Goal: Browse casually: Explore the website without a specific task or goal

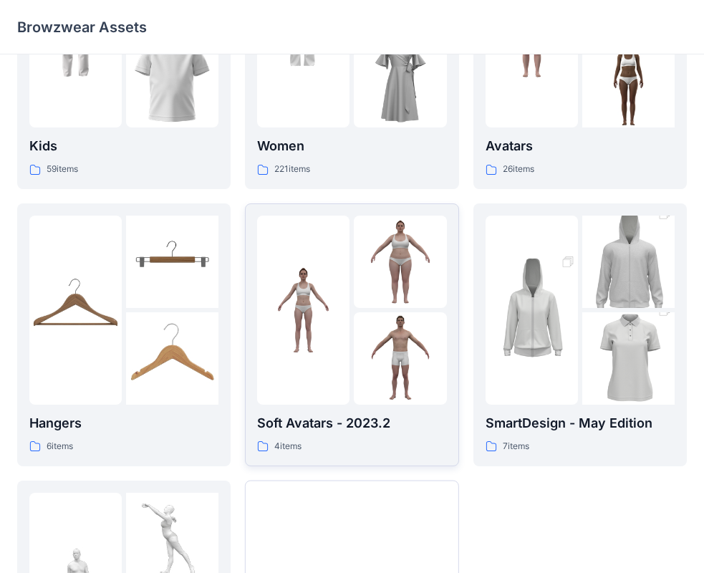
scroll to position [356, 0]
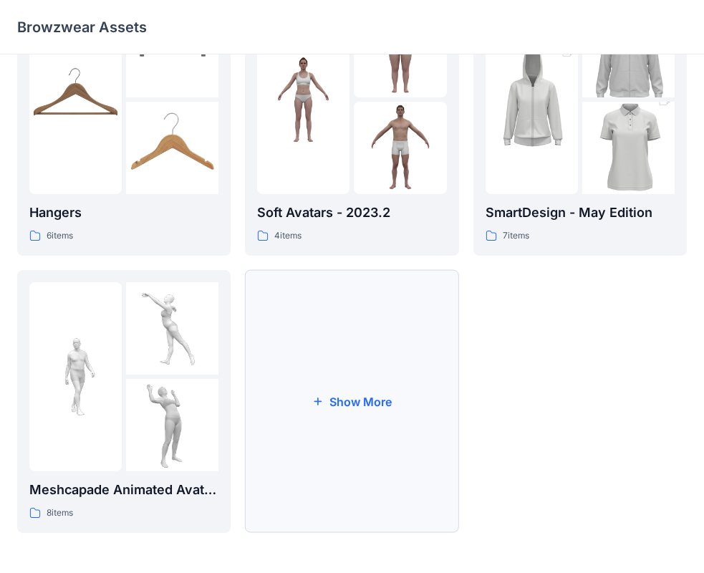
click at [290, 398] on button "Show More" at bounding box center [351, 401] width 213 height 263
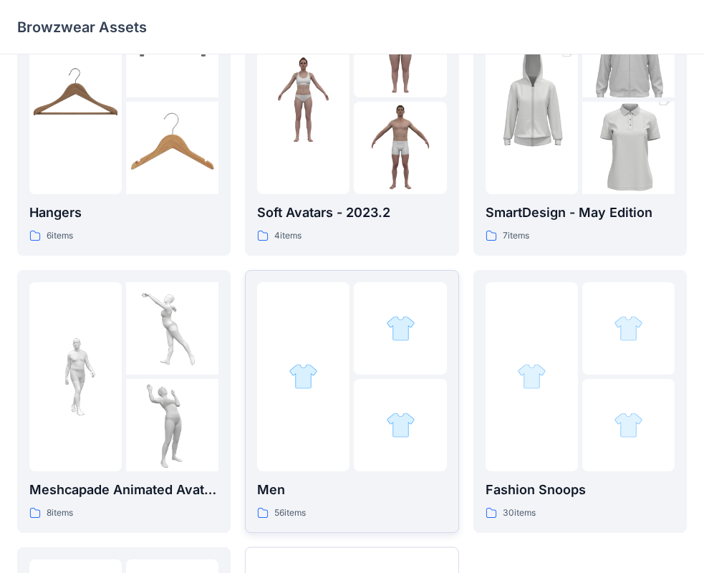
click at [307, 485] on p "Men" at bounding box center [351, 490] width 189 height 20
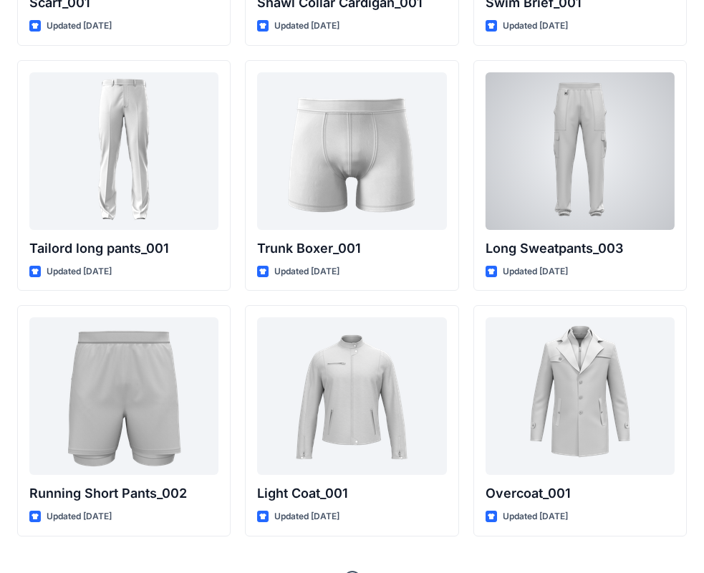
scroll to position [3479, 0]
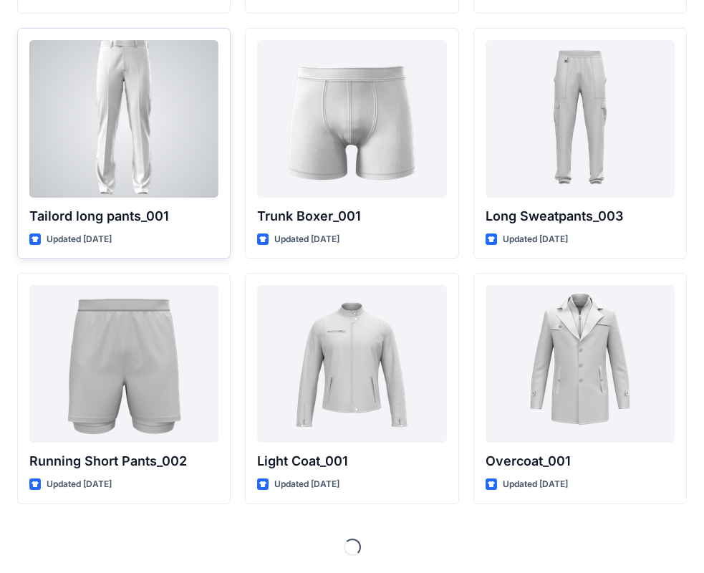
click at [71, 81] on div at bounding box center [123, 119] width 189 height 158
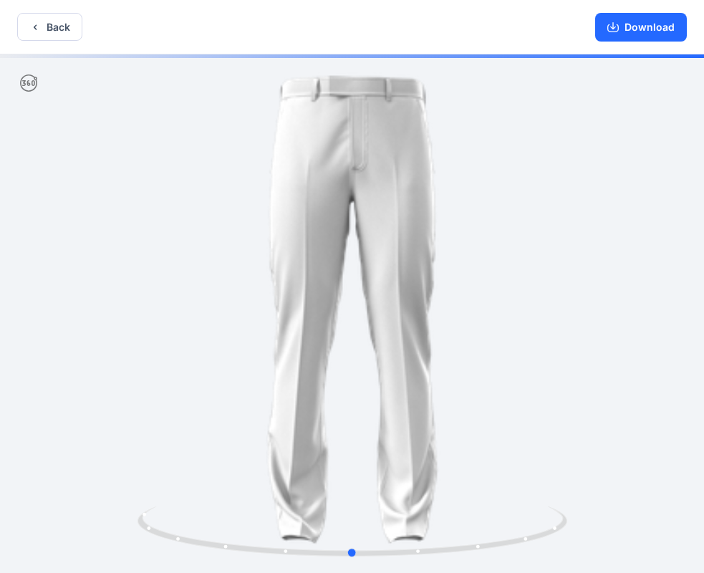
click at [77, 266] on div at bounding box center [352, 314] width 704 height 521
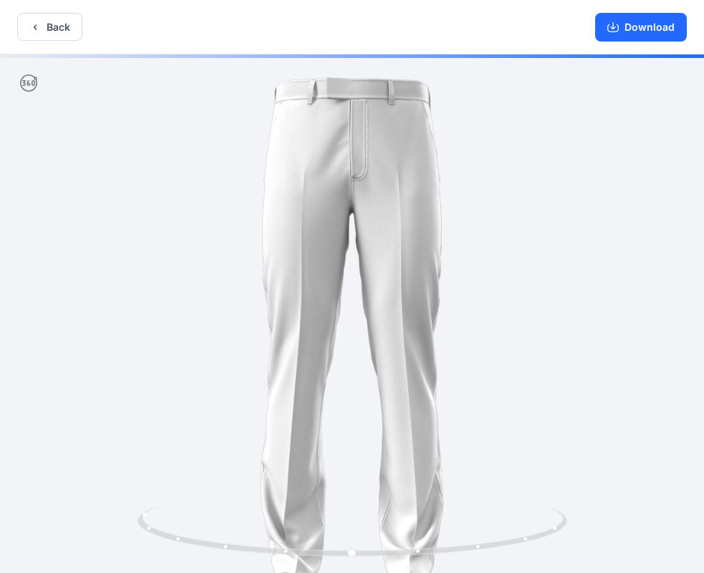
drag, startPoint x: 234, startPoint y: 160, endPoint x: 147, endPoint y: 215, distance: 103.0
click at [147, 215] on img at bounding box center [352, 335] width 562 height 562
drag, startPoint x: 134, startPoint y: 255, endPoint x: 66, endPoint y: 275, distance: 70.9
click at [66, 275] on div at bounding box center [352, 314] width 704 height 521
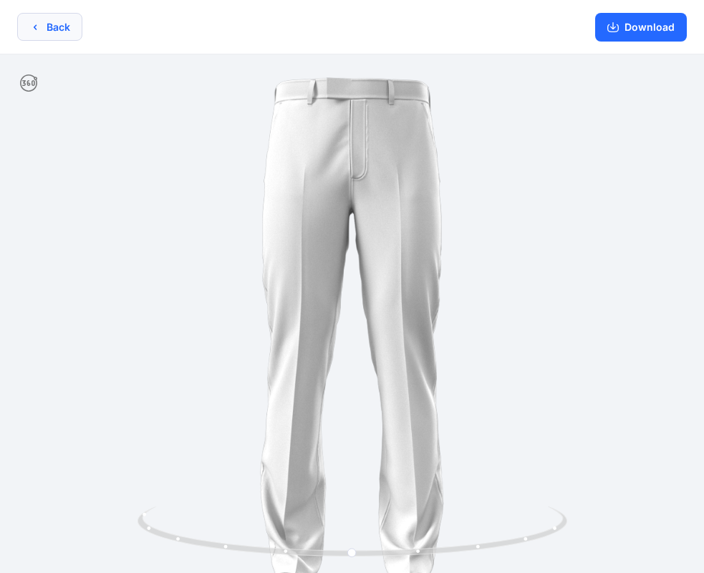
click at [31, 16] on button "Back" at bounding box center [49, 27] width 65 height 28
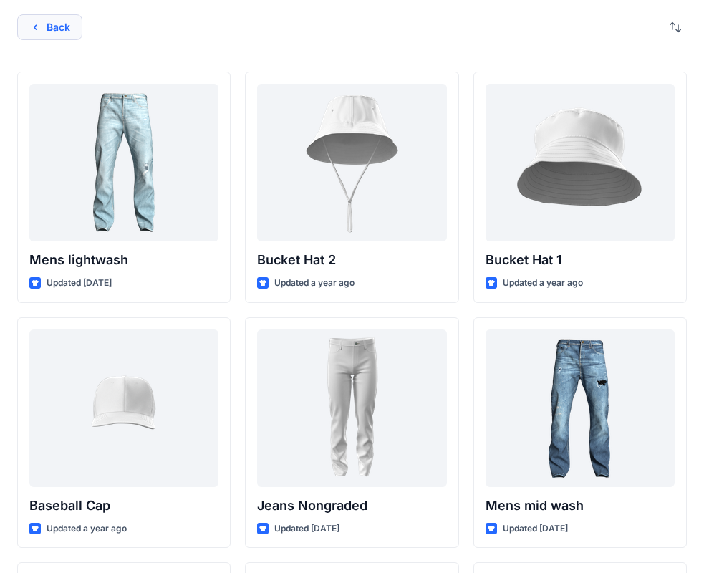
click at [43, 33] on button "Back" at bounding box center [49, 27] width 65 height 26
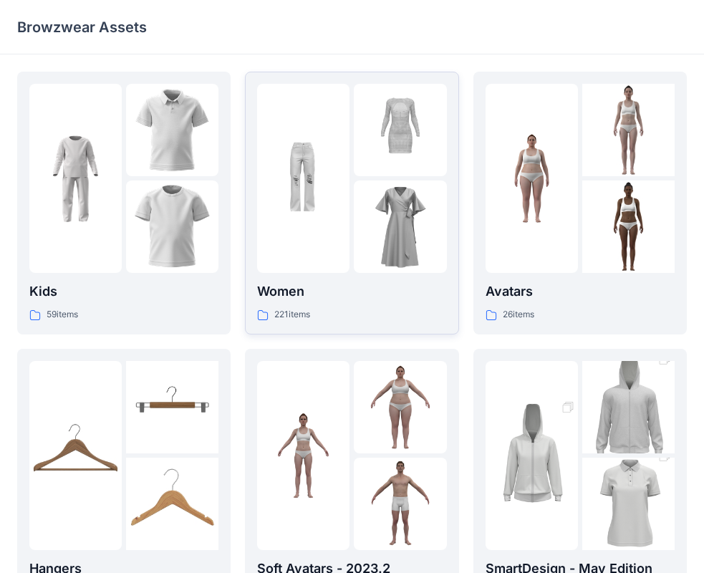
click at [350, 317] on div "221 items" at bounding box center [351, 314] width 189 height 15
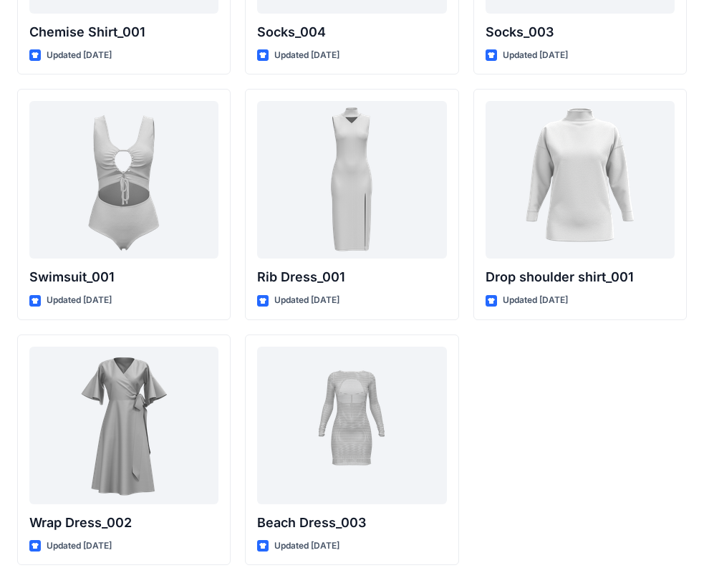
scroll to position [17658, 0]
